Goal: Task Accomplishment & Management: Manage account settings

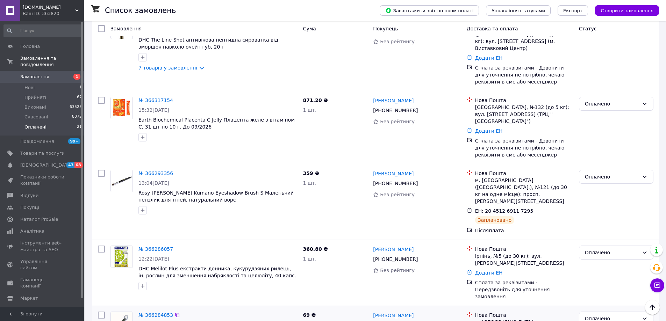
scroll to position [245, 0]
click at [39, 124] on span "Оплачені" at bounding box center [35, 127] width 22 height 6
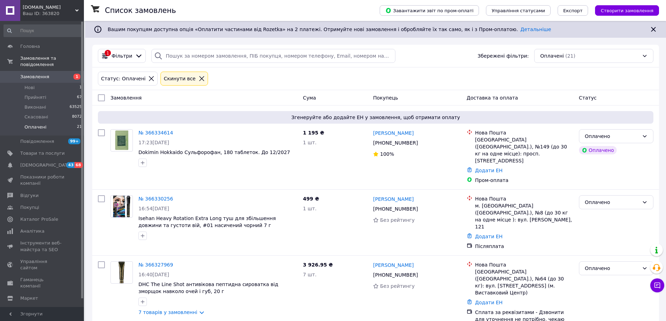
click at [101, 97] on input "checkbox" at bounding box center [101, 97] width 7 height 7
checkbox input "true"
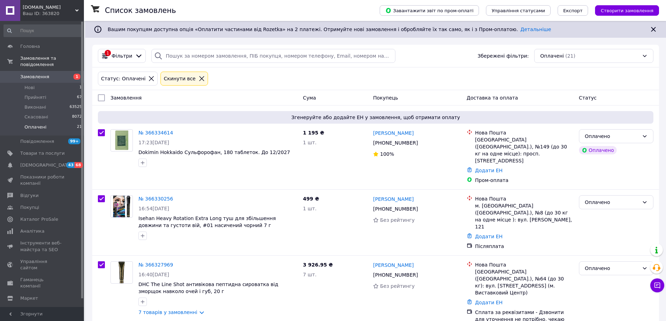
checkbox input "true"
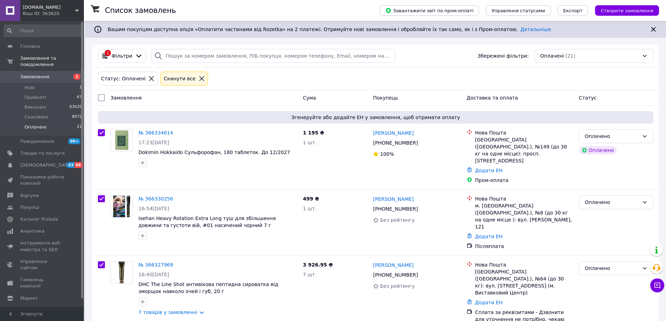
checkbox input "true"
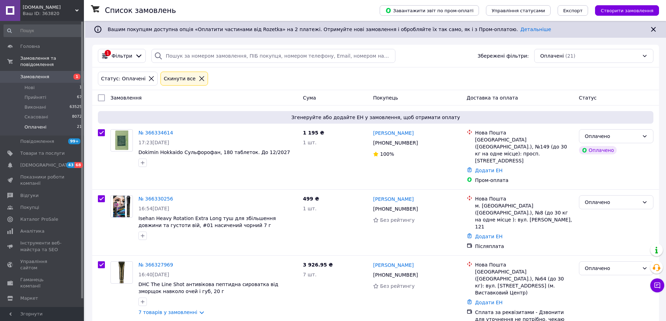
checkbox input "true"
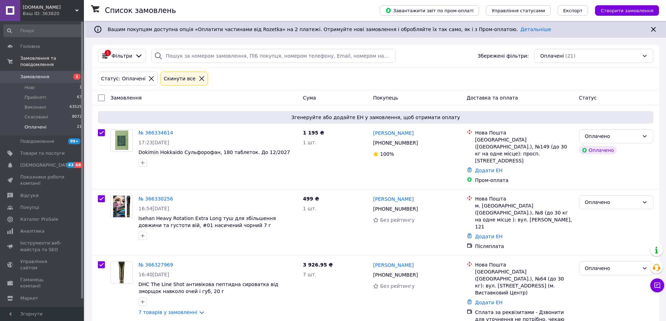
checkbox input "true"
click at [135, 100] on span "Дії для 21 замовлення" at bounding box center [134, 97] width 54 height 7
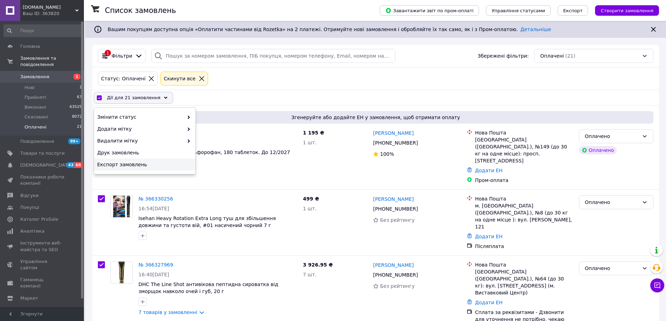
click at [121, 163] on span "Експорт замовлень" at bounding box center [143, 164] width 93 height 7
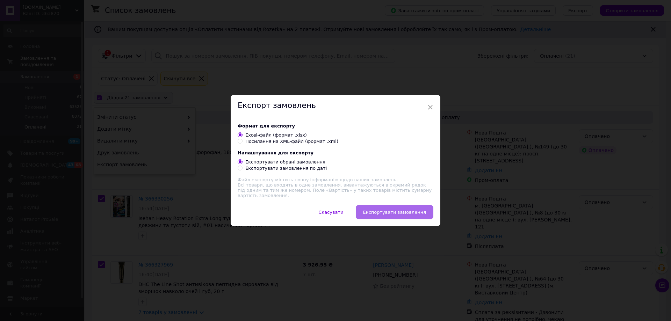
click at [405, 211] on span "Експортувати замовлення" at bounding box center [394, 212] width 63 height 5
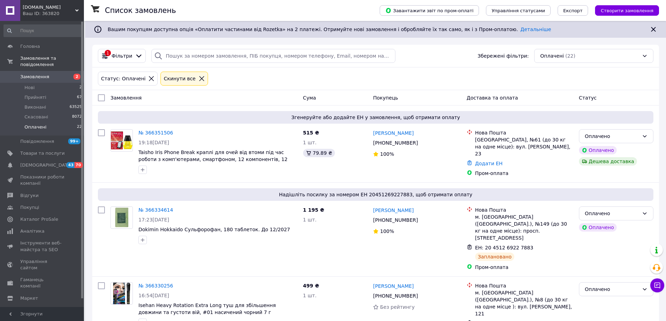
click at [103, 97] on input "checkbox" at bounding box center [101, 97] width 7 height 7
checkbox input "true"
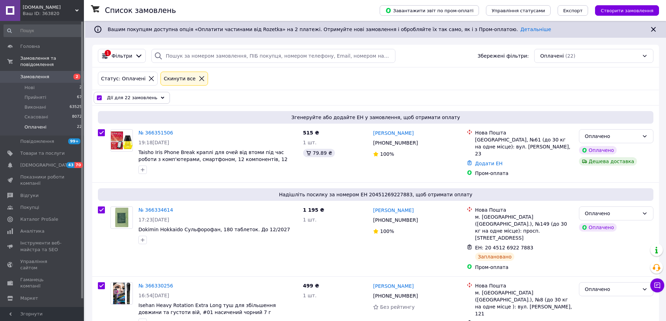
checkbox input "true"
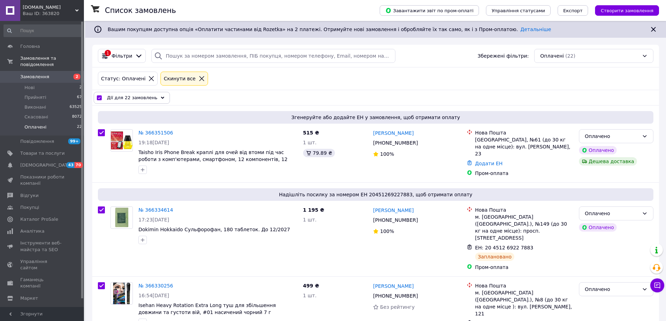
checkbox input "true"
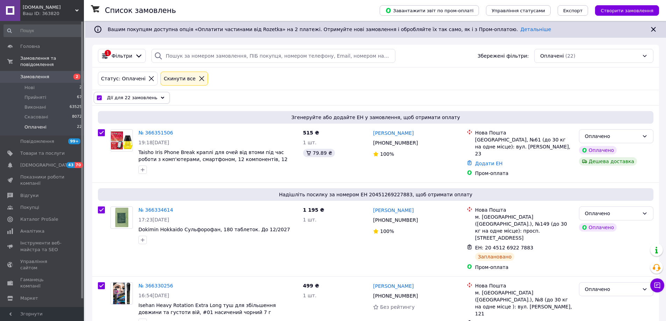
checkbox input "true"
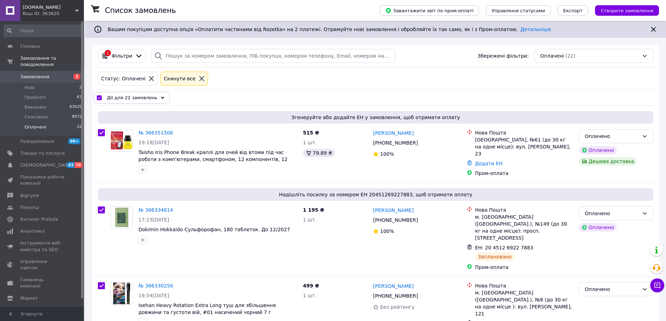
checkbox input "true"
click at [101, 132] on input "checkbox" at bounding box center [101, 132] width 7 height 7
checkbox input "false"
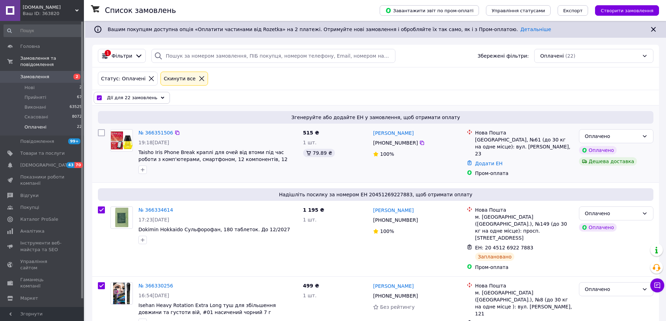
checkbox input "true"
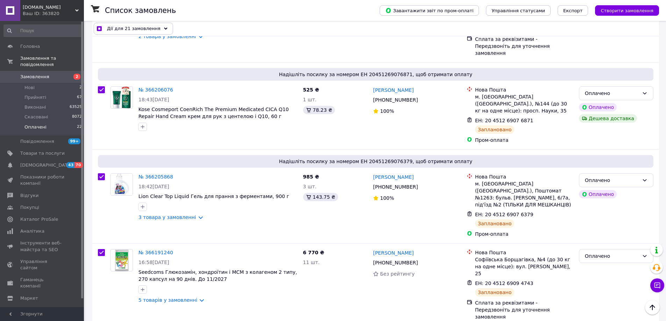
scroll to position [1407, 0]
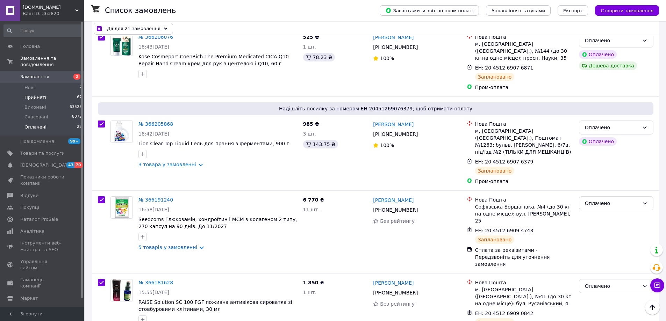
click at [37, 94] on span "Прийняті" at bounding box center [35, 97] width 22 height 6
checkbox input "false"
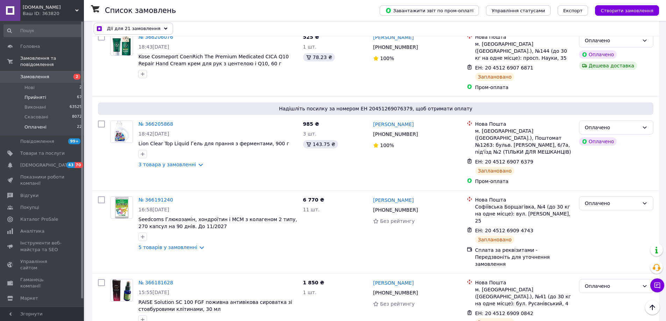
checkbox input "false"
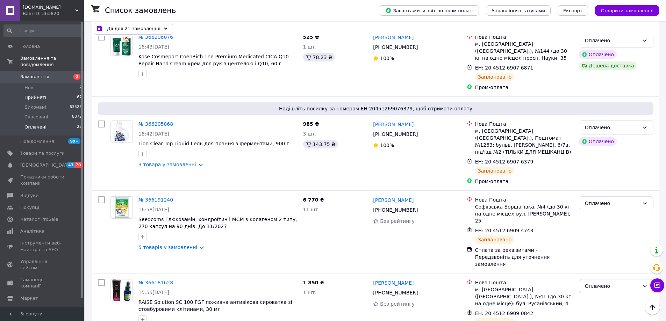
checkbox input "false"
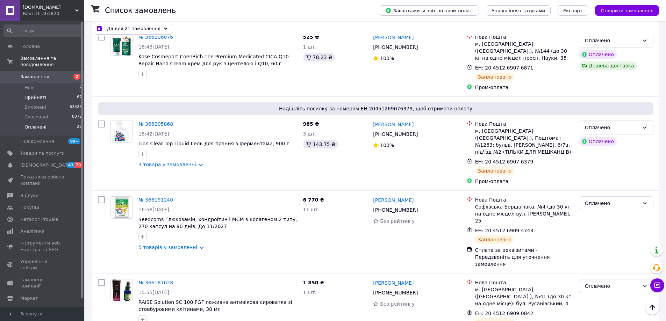
checkbox input "false"
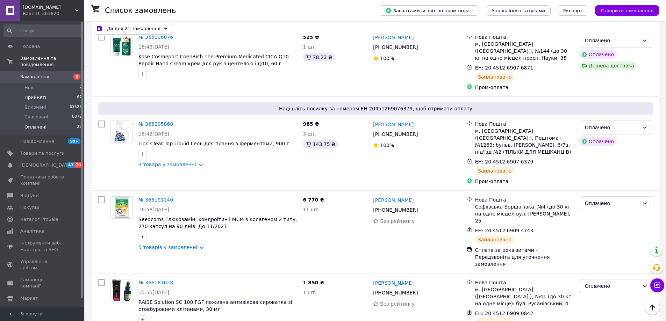
checkbox input "false"
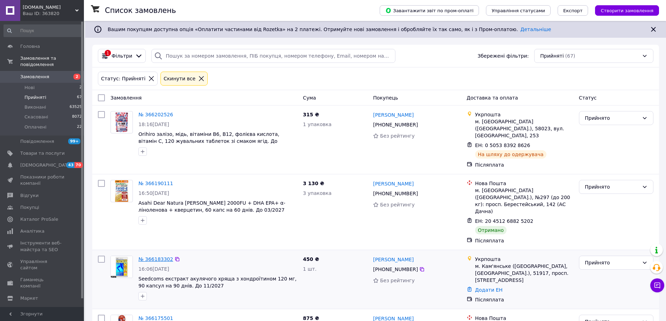
click at [153, 257] on link "№ 366183302" at bounding box center [155, 260] width 35 height 6
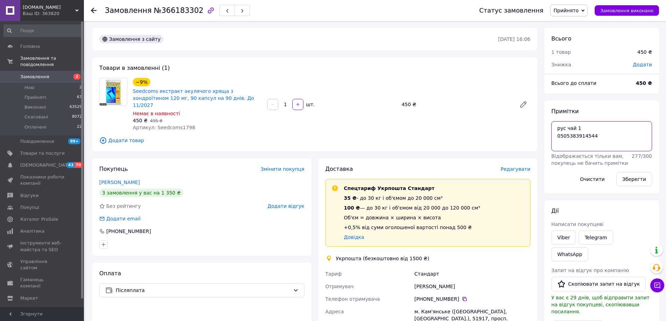
drag, startPoint x: 593, startPoint y: 139, endPoint x: 555, endPoint y: 140, distance: 38.1
click at [555, 140] on textarea "рус чай 1 0505383914544" at bounding box center [601, 136] width 101 height 30
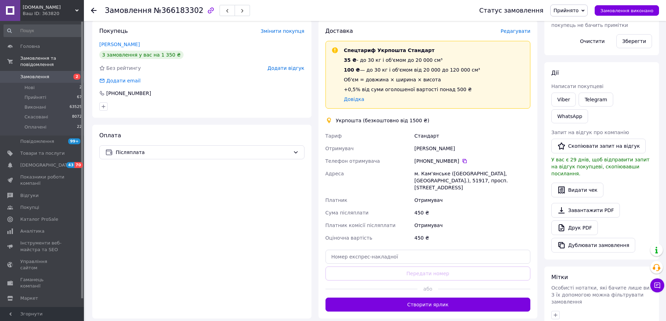
scroll to position [140, 0]
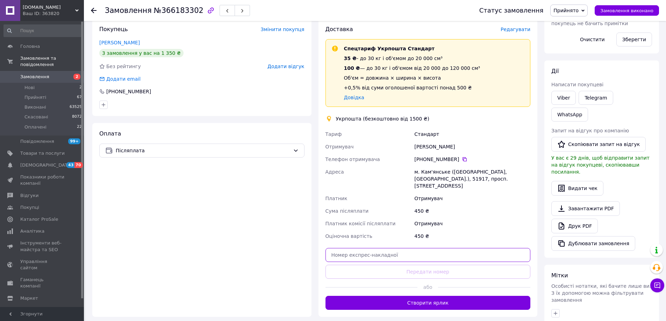
click at [362, 248] on input "text" at bounding box center [428, 255] width 205 height 14
paste input "0505383914544"
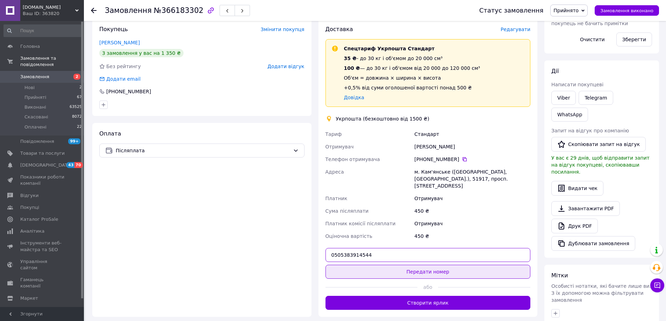
type input "0505383914544"
click at [421, 265] on button "Передати номер" at bounding box center [428, 272] width 205 height 14
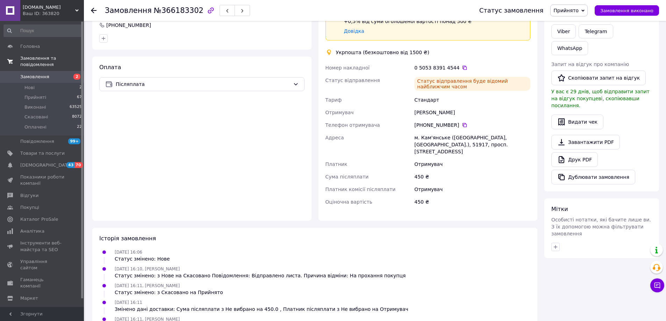
scroll to position [210, 0]
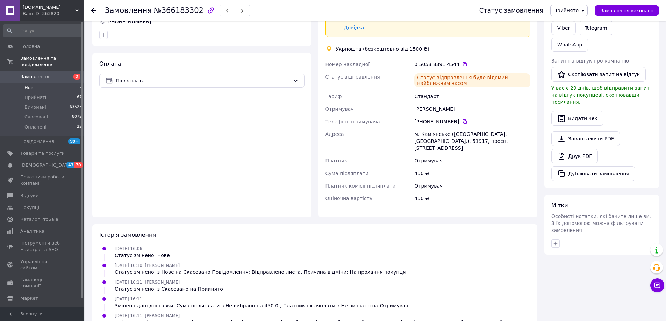
click at [33, 85] on span "Нові" at bounding box center [29, 88] width 10 height 6
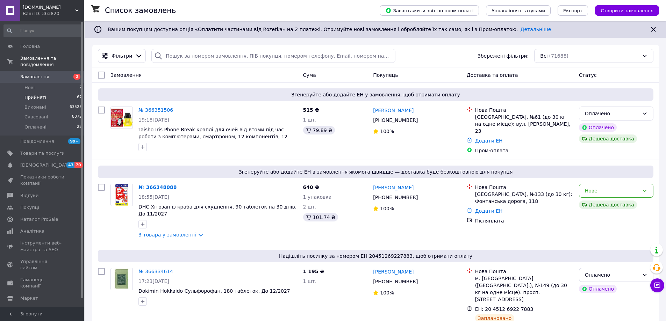
click at [45, 93] on li "Прийняті 67" at bounding box center [43, 98] width 86 height 10
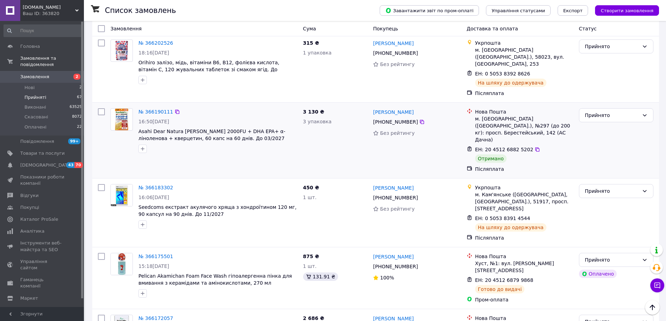
scroll to position [70, 0]
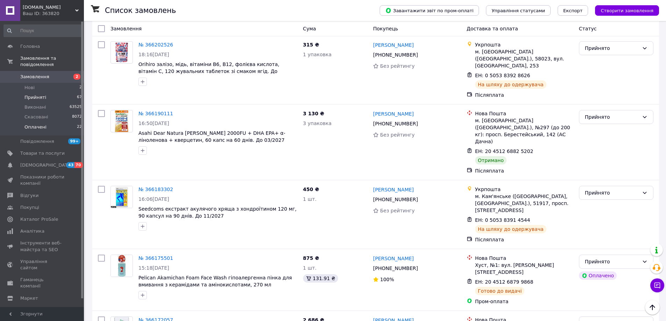
click at [42, 124] on span "Оплачені" at bounding box center [35, 127] width 22 height 6
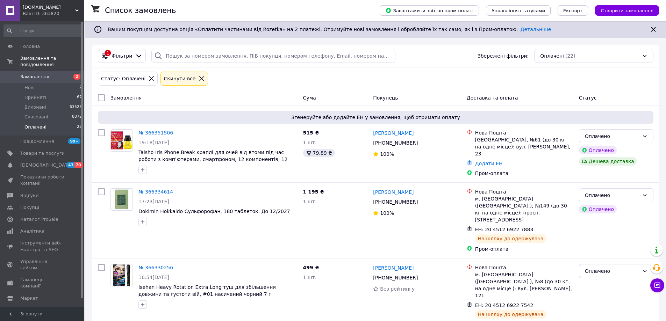
click at [128, 77] on div "Статус: Оплачені" at bounding box center [123, 79] width 47 height 8
click at [125, 52] on div "1 Фільтри" at bounding box center [122, 56] width 44 height 8
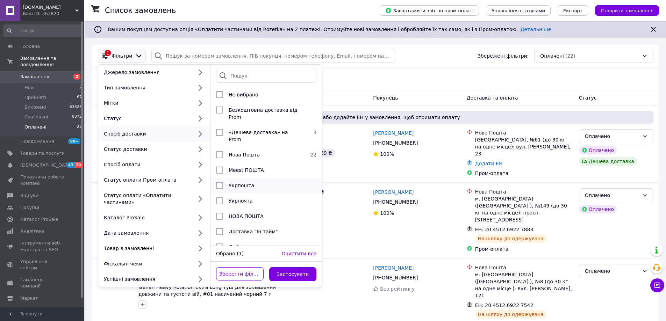
click at [240, 183] on span "Укрпошта" at bounding box center [242, 186] width 26 height 6
click at [217, 182] on input "checkbox" at bounding box center [219, 185] width 7 height 7
checkbox input "false"
click at [369, 72] on div "Статус: Оплачені Cкинути все" at bounding box center [376, 78] width 558 height 17
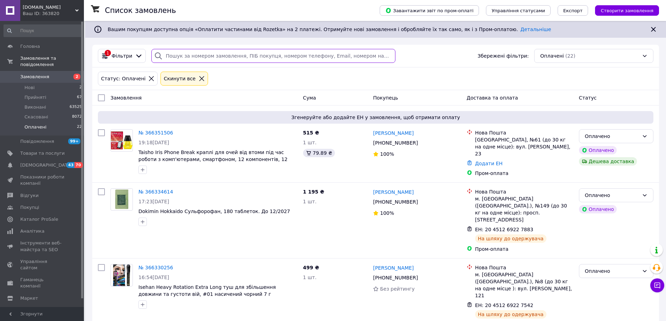
click at [190, 53] on input "search" at bounding box center [273, 56] width 244 height 14
paste input "866362989"
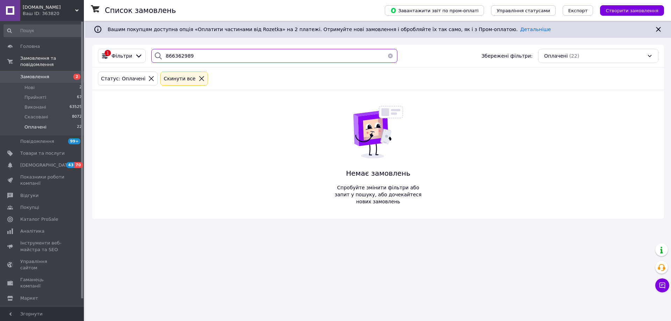
type input "866362989"
click at [36, 74] on span "Замовлення" at bounding box center [34, 77] width 29 height 6
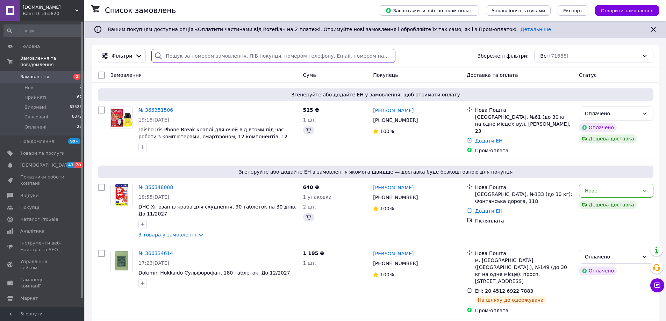
click at [206, 56] on input "search" at bounding box center [273, 56] width 244 height 14
paste input "866362989"
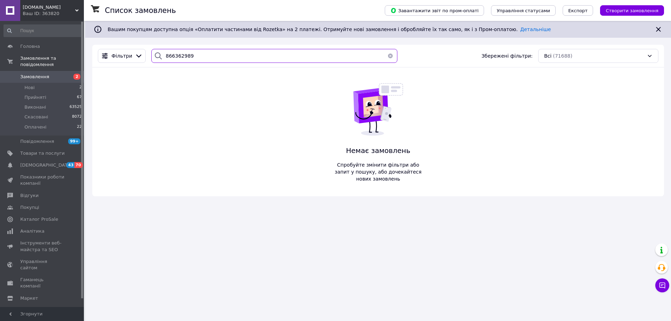
type input "866362989"
click at [30, 85] on span "Нові" at bounding box center [29, 88] width 10 height 6
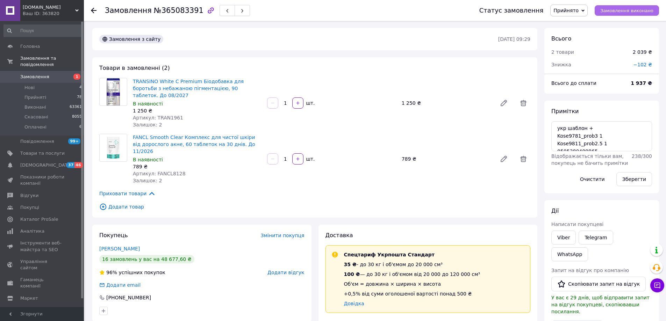
click at [632, 14] on button "Замовлення виконано" at bounding box center [627, 10] width 64 height 10
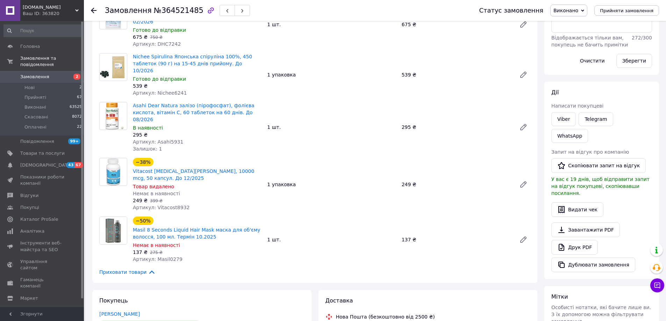
scroll to position [175, 0]
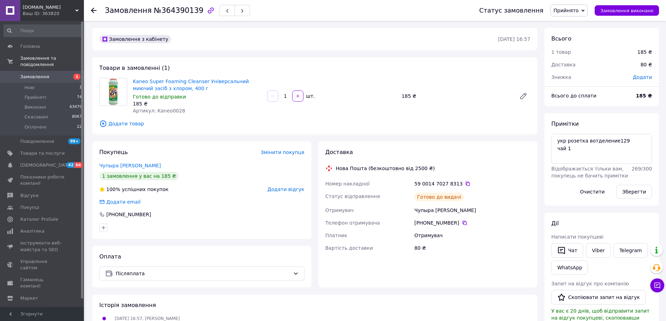
scroll to position [27, 0]
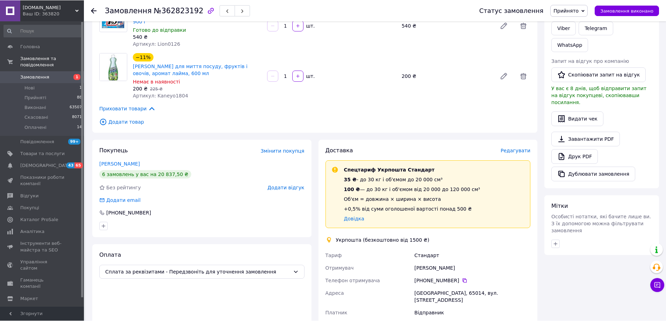
scroll to position [210, 0]
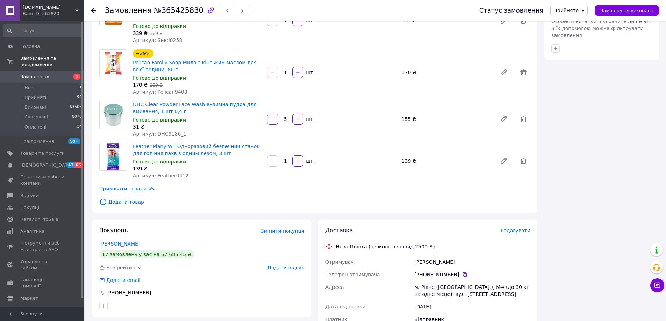
scroll to position [420, 0]
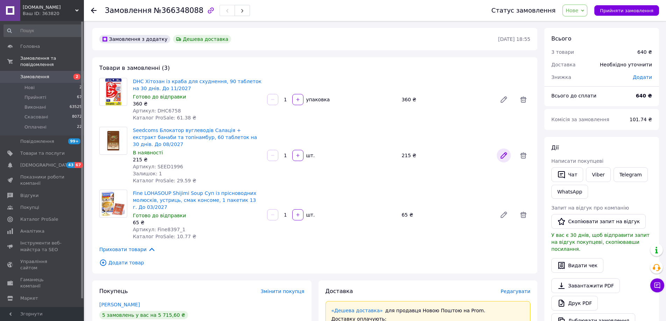
click at [505, 153] on icon at bounding box center [504, 156] width 6 height 6
click at [506, 217] on icon at bounding box center [504, 215] width 8 height 8
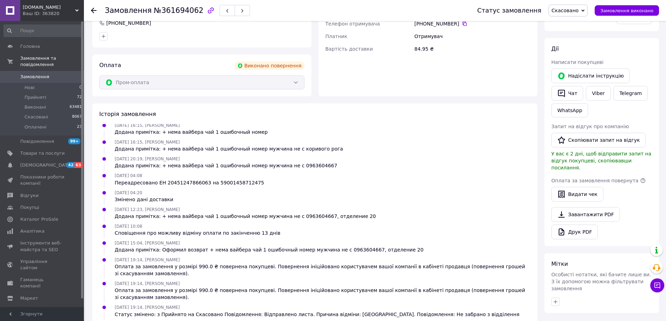
scroll to position [236, 0]
